Goal: Task Accomplishment & Management: Use online tool/utility

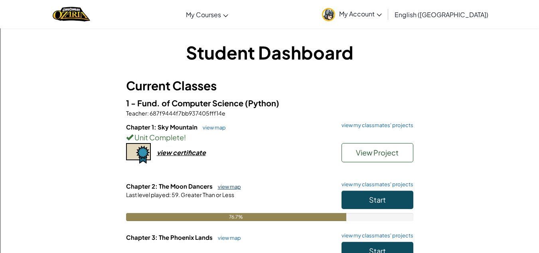
click at [223, 185] on link "view map" at bounding box center [227, 186] width 27 height 6
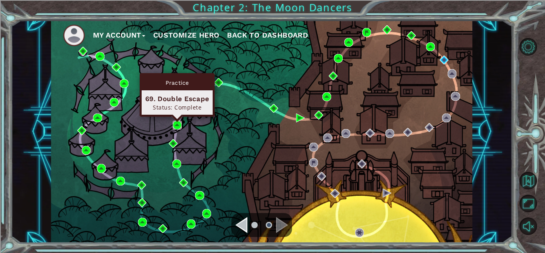
click at [176, 125] on img at bounding box center [177, 125] width 9 height 9
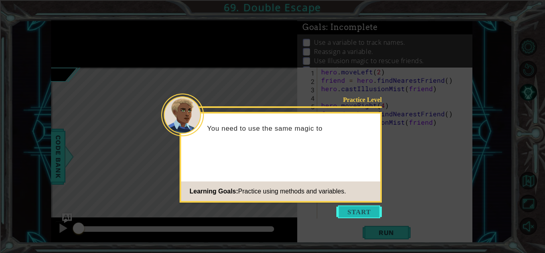
click at [354, 208] on button "Start" at bounding box center [359, 211] width 46 height 13
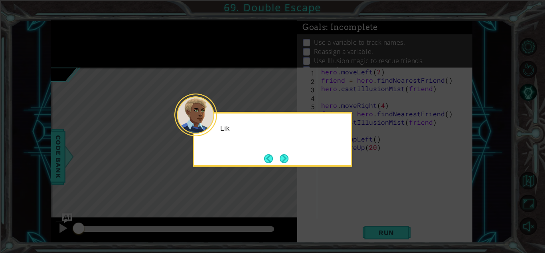
click at [345, 200] on icon at bounding box center [272, 126] width 545 height 253
click at [286, 149] on div "Like before, assign what's returned" at bounding box center [273, 139] width 160 height 55
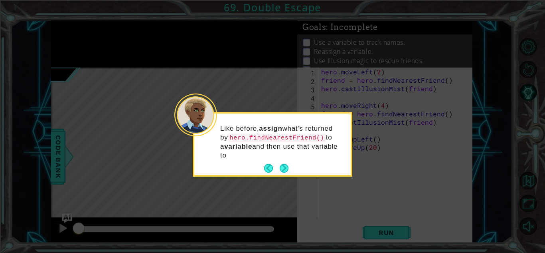
click at [285, 149] on p "Like before, assign what's returned by hero.findNearestFriend() to a variable a…" at bounding box center [282, 142] width 125 height 36
click at [285, 170] on button "Next" at bounding box center [284, 168] width 9 height 9
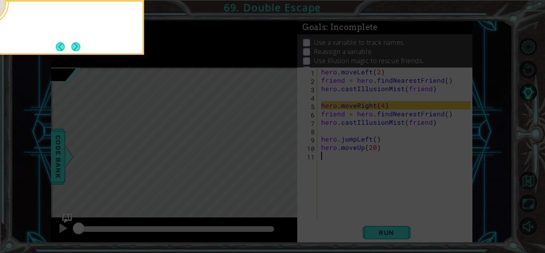
click at [284, 170] on icon at bounding box center [272, 38] width 545 height 430
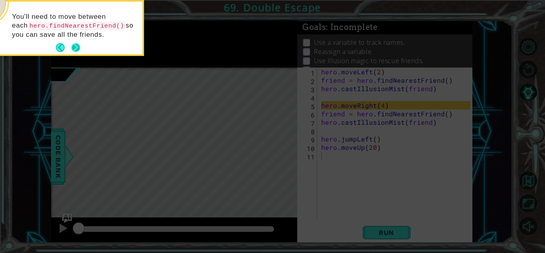
click at [79, 45] on button "Next" at bounding box center [75, 47] width 9 height 9
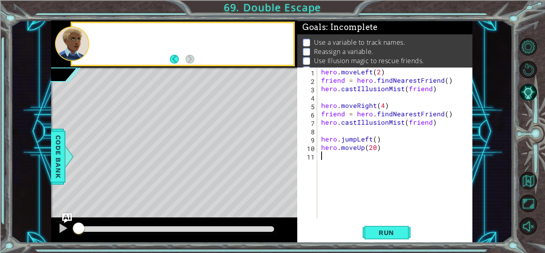
click at [79, 46] on div at bounding box center [72, 43] width 34 height 35
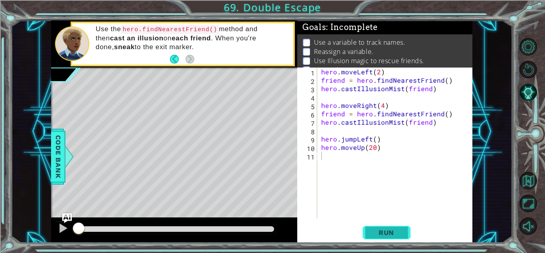
click at [382, 228] on span "Run" at bounding box center [387, 232] width 32 height 8
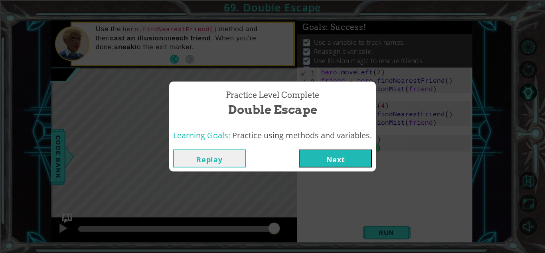
click at [441, 225] on div "Practice Level Complete Double Escape Learning Goals: Practice using methods an…" at bounding box center [272, 126] width 545 height 253
drag, startPoint x: 236, startPoint y: 154, endPoint x: 243, endPoint y: 156, distance: 7.8
click at [243, 156] on button "Replay" at bounding box center [209, 158] width 73 height 18
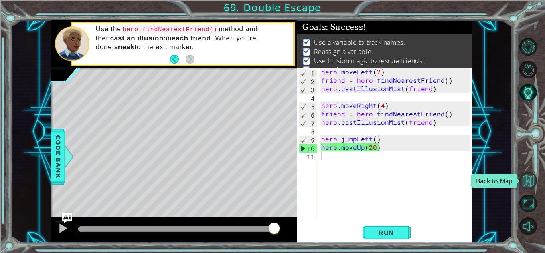
click at [530, 184] on button "Back to Map" at bounding box center [529, 181] width 18 height 18
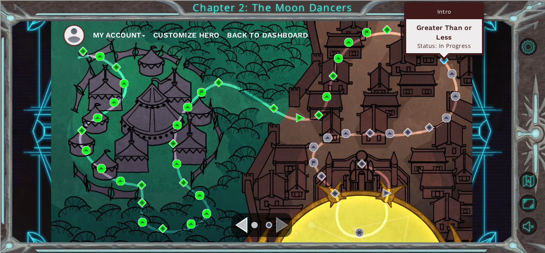
click at [447, 55] on div "Intro [GEOGRAPHIC_DATA] or Less Status: In Progress" at bounding box center [444, 28] width 80 height 53
click at [441, 55] on div "Intro [GEOGRAPHIC_DATA] or Less Status: In Progress" at bounding box center [444, 28] width 80 height 53
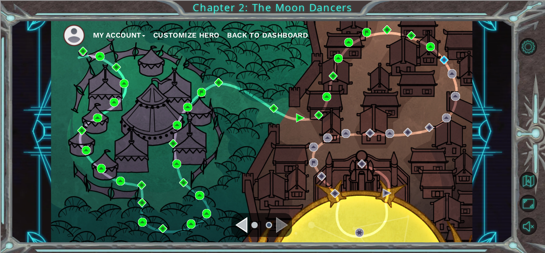
click at [444, 68] on div "My Account Customize Hero Back to Dashboard" at bounding box center [261, 131] width 421 height 222
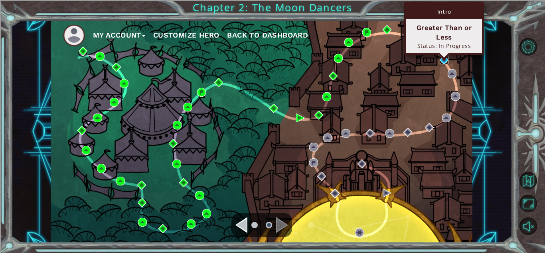
click at [441, 61] on img at bounding box center [444, 59] width 9 height 9
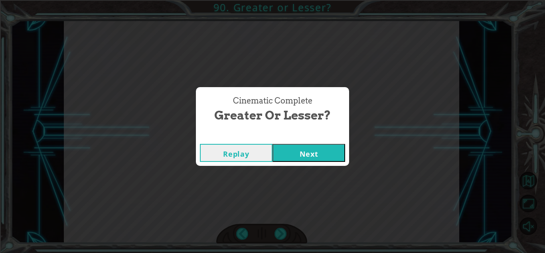
click at [319, 148] on button "Next" at bounding box center [309, 153] width 73 height 18
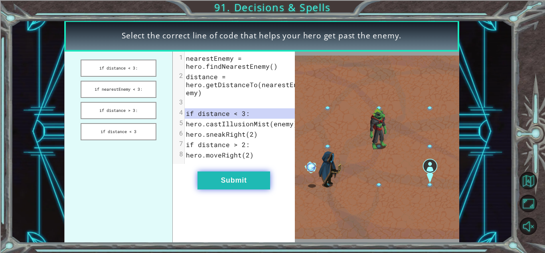
click at [223, 189] on button "Submit" at bounding box center [234, 180] width 73 height 18
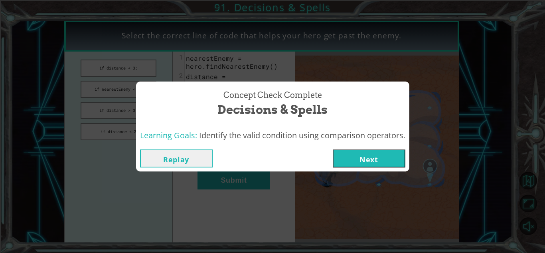
click at [365, 155] on button "Next" at bounding box center [369, 158] width 73 height 18
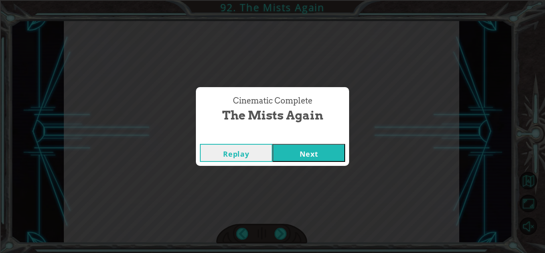
click at [320, 149] on button "Next" at bounding box center [309, 153] width 73 height 18
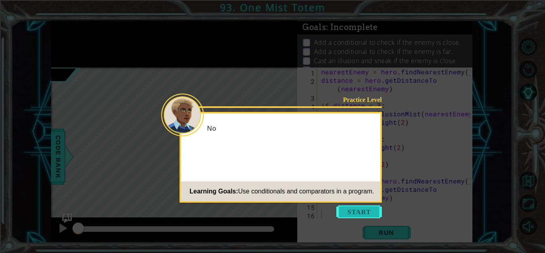
click at [346, 213] on button "Start" at bounding box center [359, 211] width 46 height 13
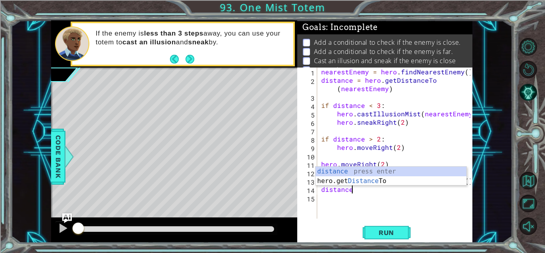
type textarea "distance = hero.getDistanceTo(nearestEn"
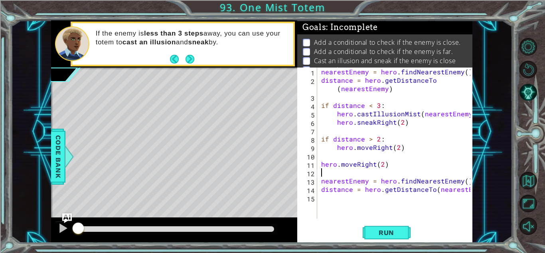
click at [381, 172] on div "nearestEnemy = hero . findNearestEnemy ( ) distance = hero . getDistanceTo ( ne…" at bounding box center [397, 151] width 155 height 168
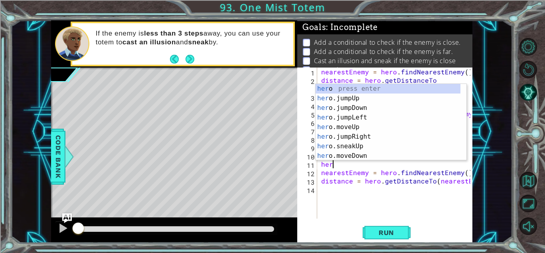
type textarea "h"
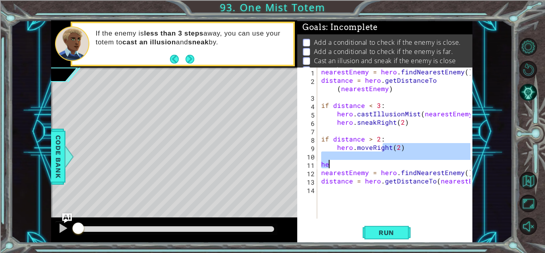
type textarea "distance = hero.getDistanceTo(nearestEn"
